Goal: Navigation & Orientation: Find specific page/section

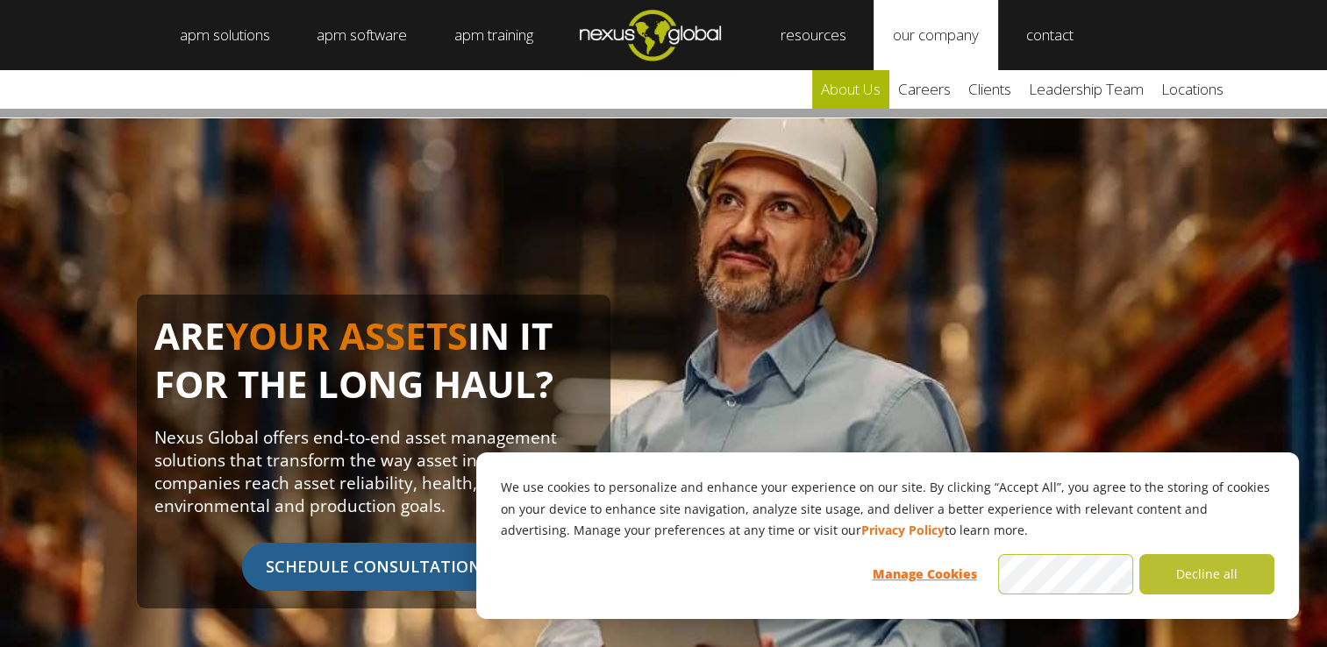
click at [872, 90] on link "about us" at bounding box center [850, 89] width 77 height 39
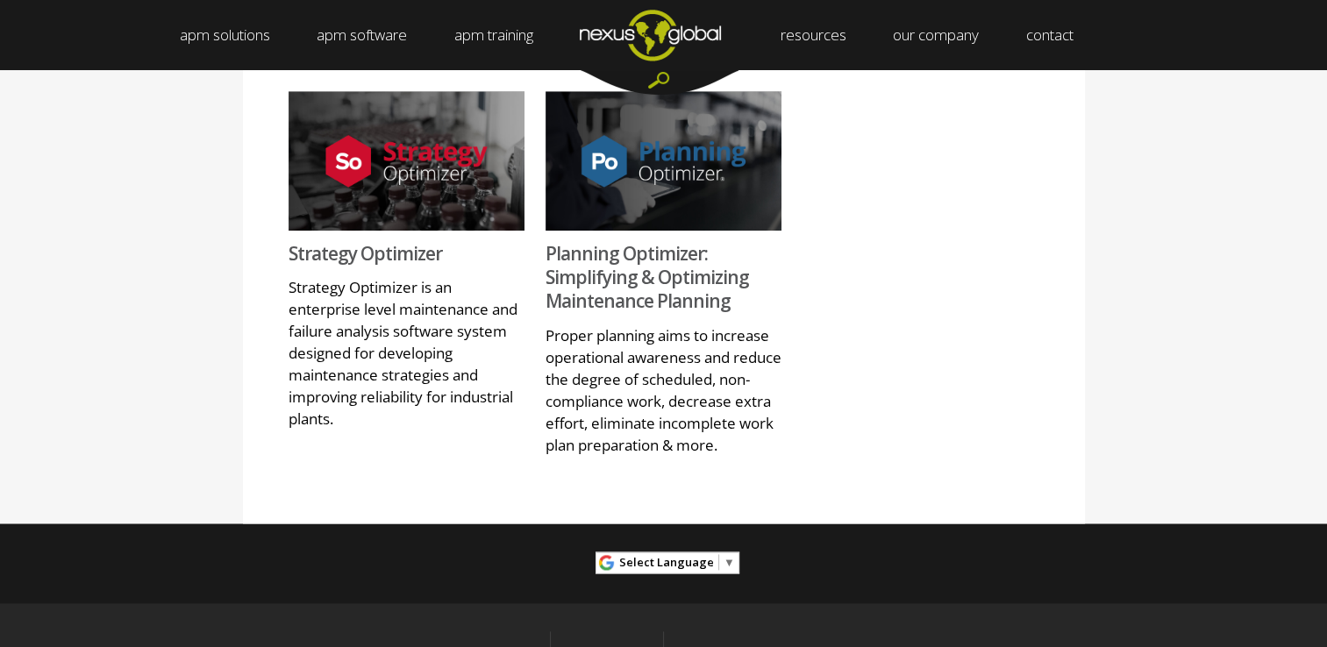
scroll to position [1491, 0]
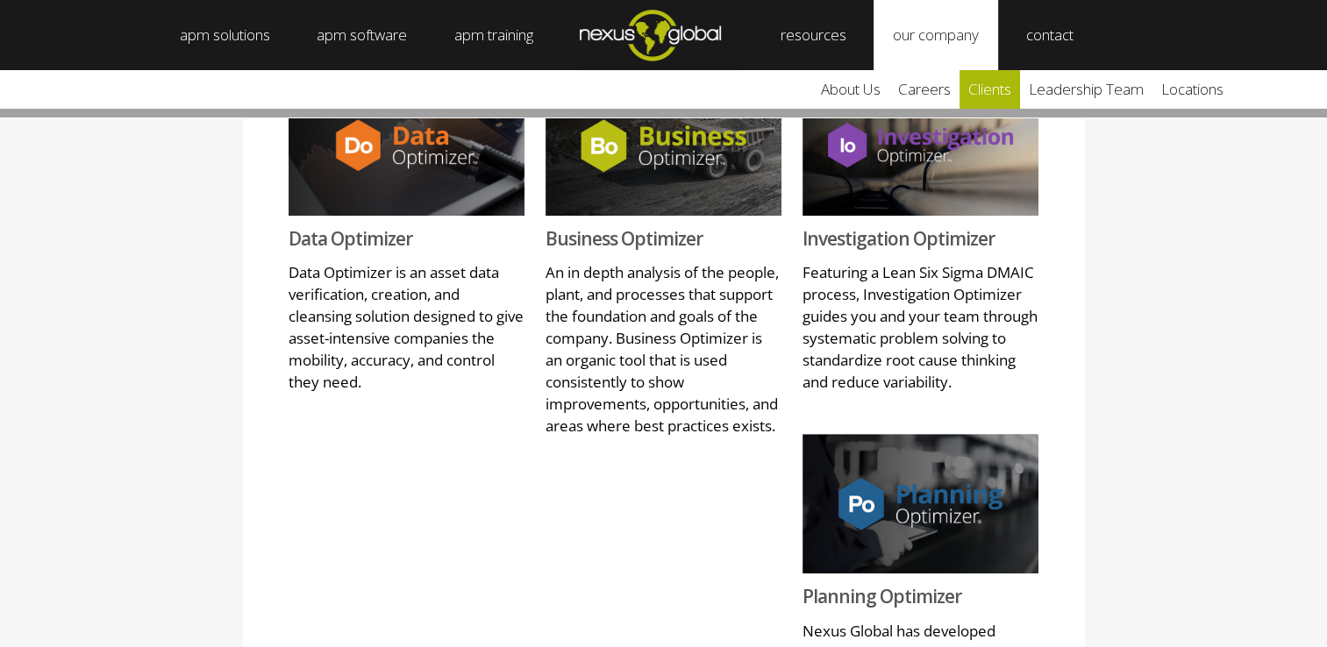
click at [1006, 83] on link "clients" at bounding box center [989, 89] width 61 height 39
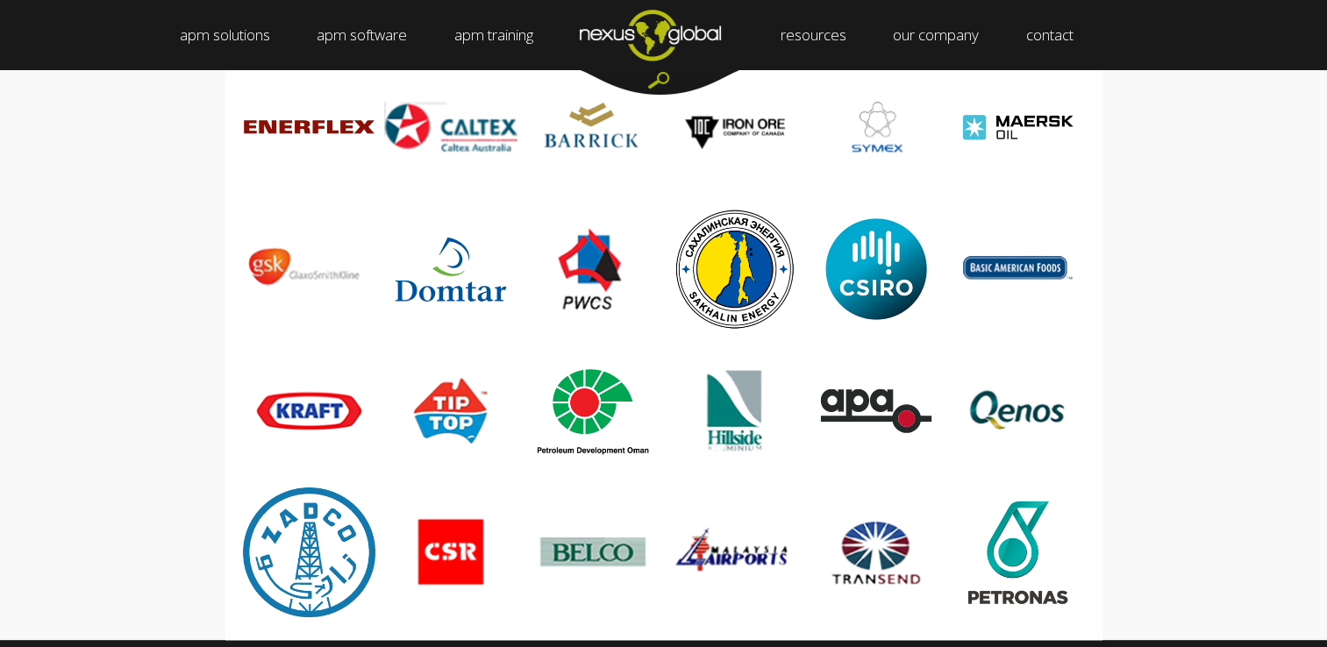
scroll to position [1929, 0]
